Goal: Task Accomplishment & Management: Complete application form

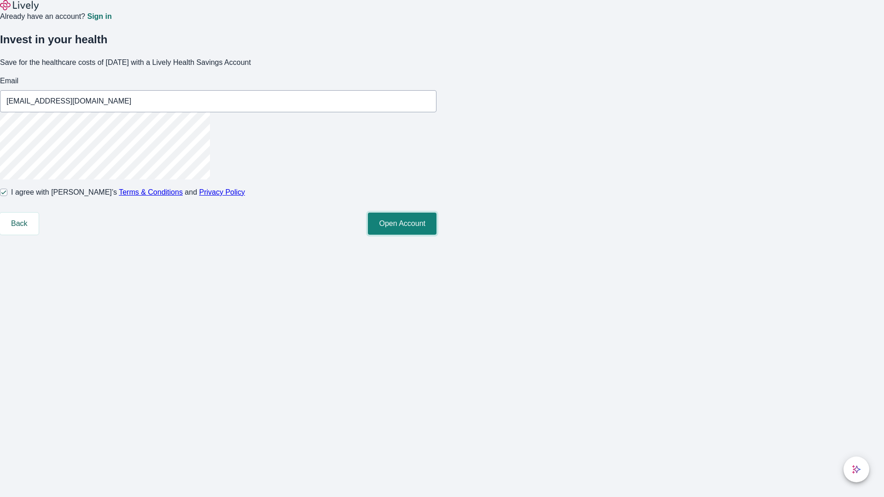
click at [437, 235] on button "Open Account" at bounding box center [402, 224] width 69 height 22
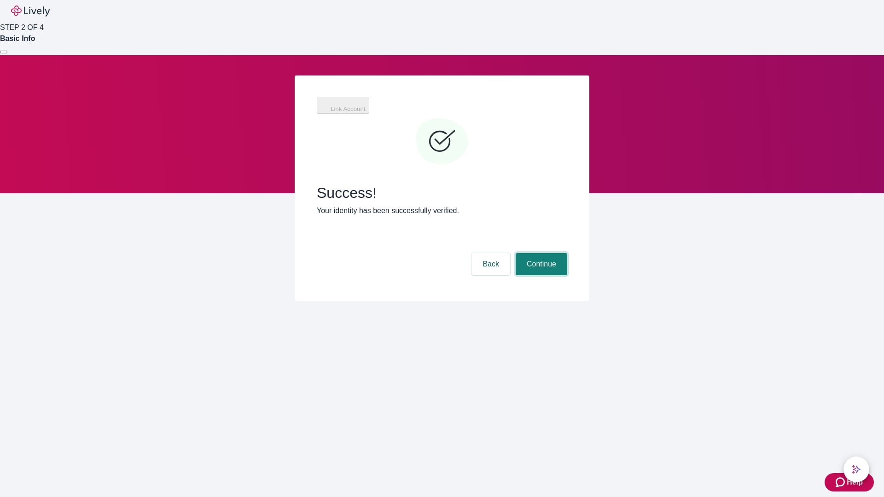
click at [540, 253] on button "Continue" at bounding box center [542, 264] width 52 height 22
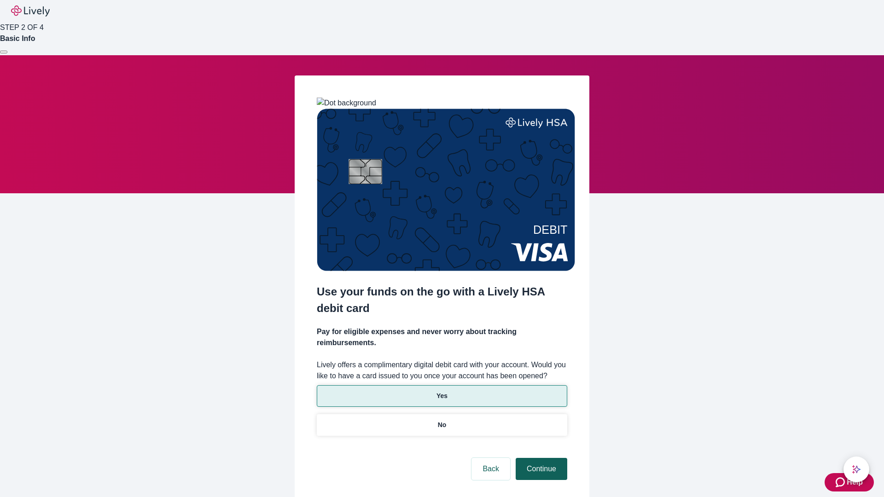
click at [442, 392] on p "Yes" at bounding box center [442, 397] width 11 height 10
click at [540, 458] on button "Continue" at bounding box center [542, 469] width 52 height 22
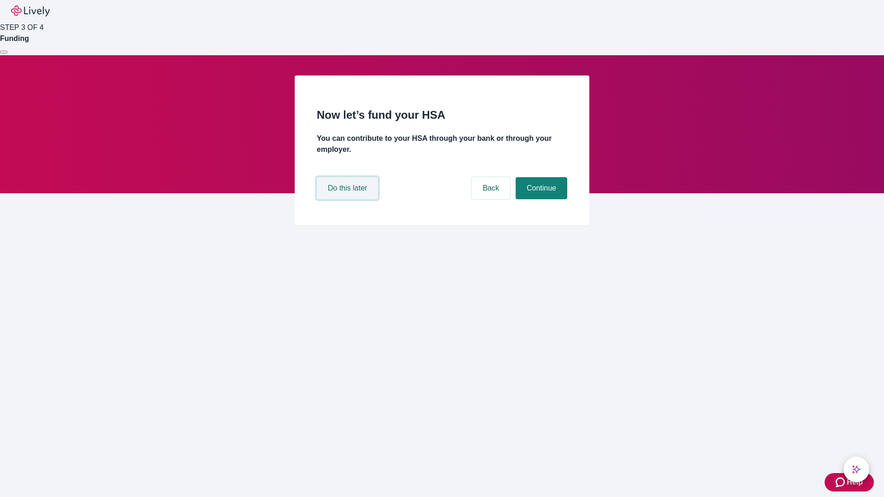
click at [349, 199] on button "Do this later" at bounding box center [347, 188] width 61 height 22
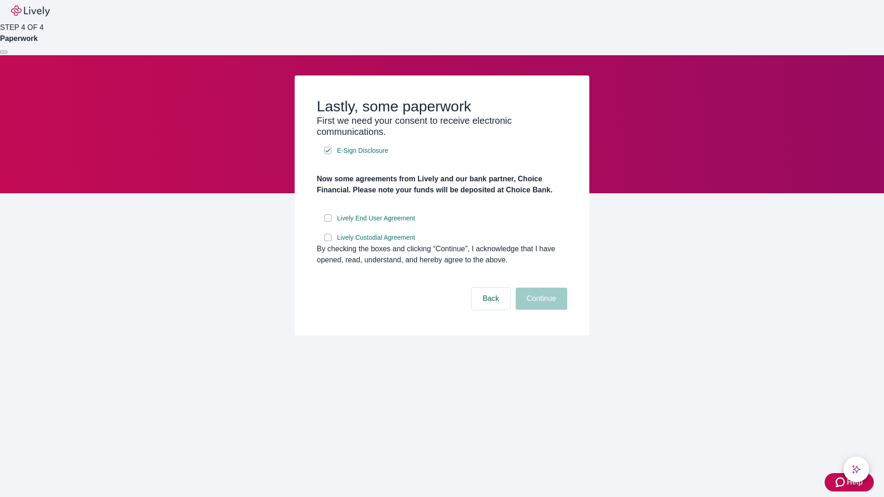
click at [328, 222] on input "Lively End User Agreement" at bounding box center [327, 218] width 7 height 7
checkbox input "true"
click at [328, 241] on input "Lively Custodial Agreement" at bounding box center [327, 237] width 7 height 7
checkbox input "true"
click at [540, 310] on button "Continue" at bounding box center [542, 299] width 52 height 22
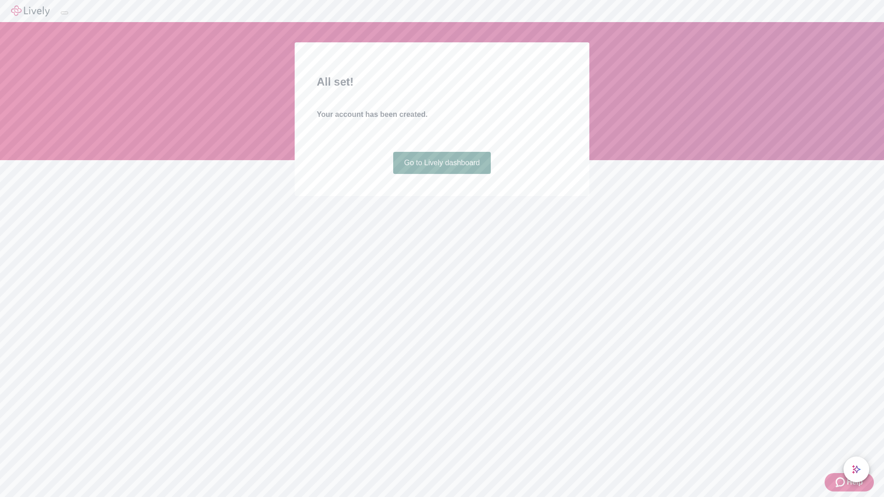
click at [442, 174] on link "Go to Lively dashboard" at bounding box center [442, 163] width 98 height 22
